Goal: Task Accomplishment & Management: Manage account settings

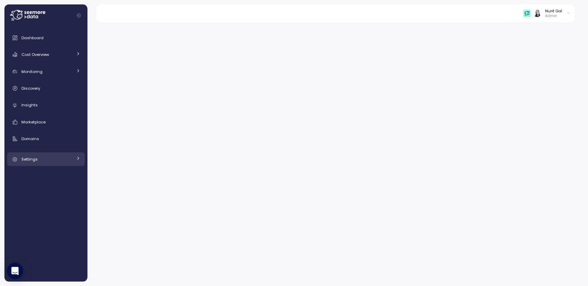
click at [42, 161] on div "Settings" at bounding box center [46, 159] width 51 height 7
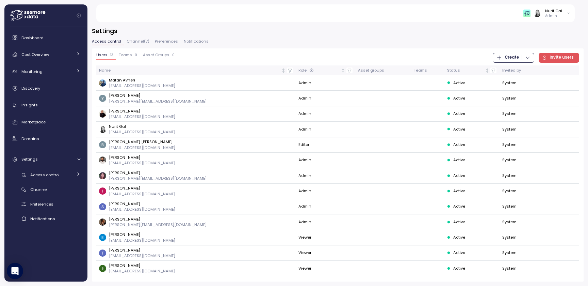
click at [125, 56] on span "Teams" at bounding box center [125, 55] width 13 height 4
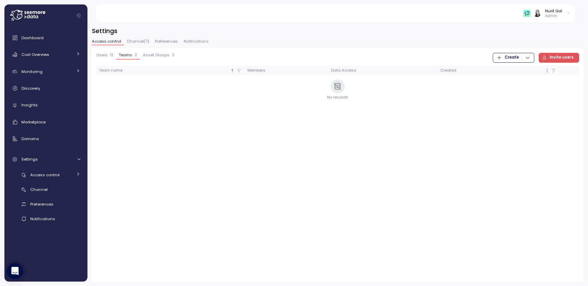
click at [98, 56] on span "Users" at bounding box center [101, 55] width 11 height 4
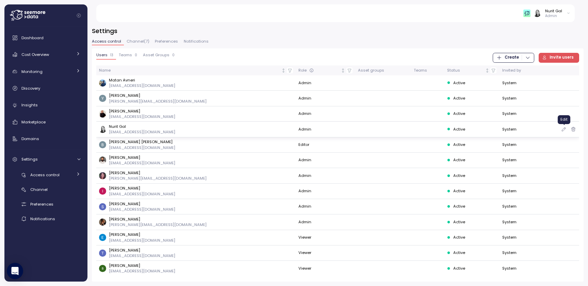
click at [565, 131] on icon "button" at bounding box center [564, 129] width 5 height 8
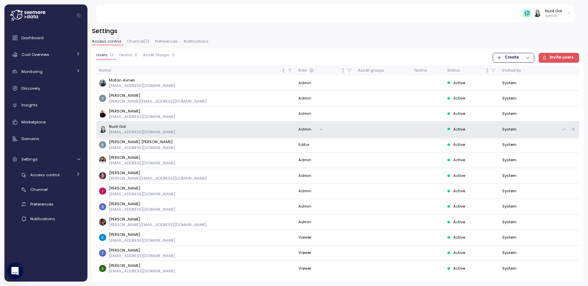
click at [124, 57] on span "Teams" at bounding box center [125, 55] width 13 height 4
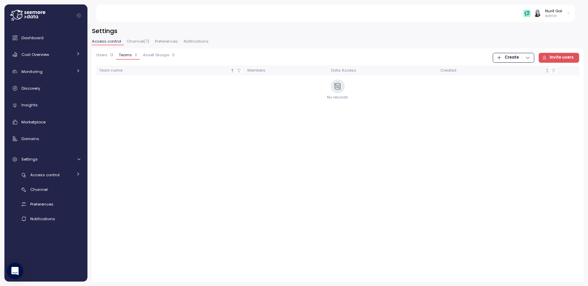
click at [107, 53] on div "Users 13" at bounding box center [104, 55] width 17 height 5
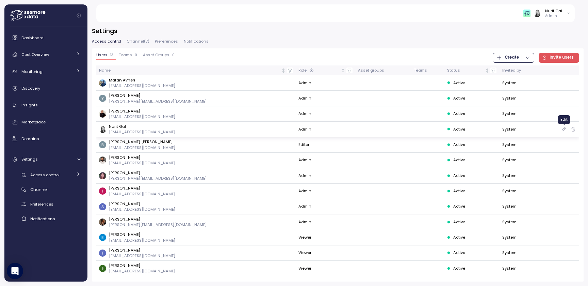
click at [561, 129] on button "button" at bounding box center [564, 129] width 6 height 6
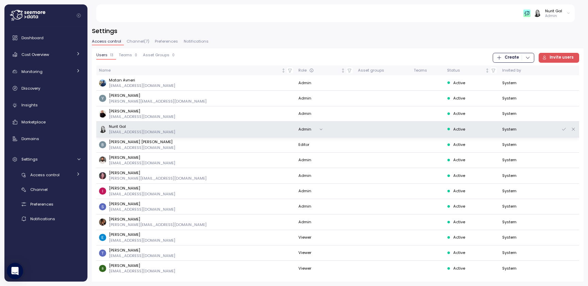
click at [299, 130] on button "Admin" at bounding box center [313, 129] width 28 height 10
click at [123, 53] on span "Teams" at bounding box center [125, 55] width 13 height 4
